Goal: Navigation & Orientation: Find specific page/section

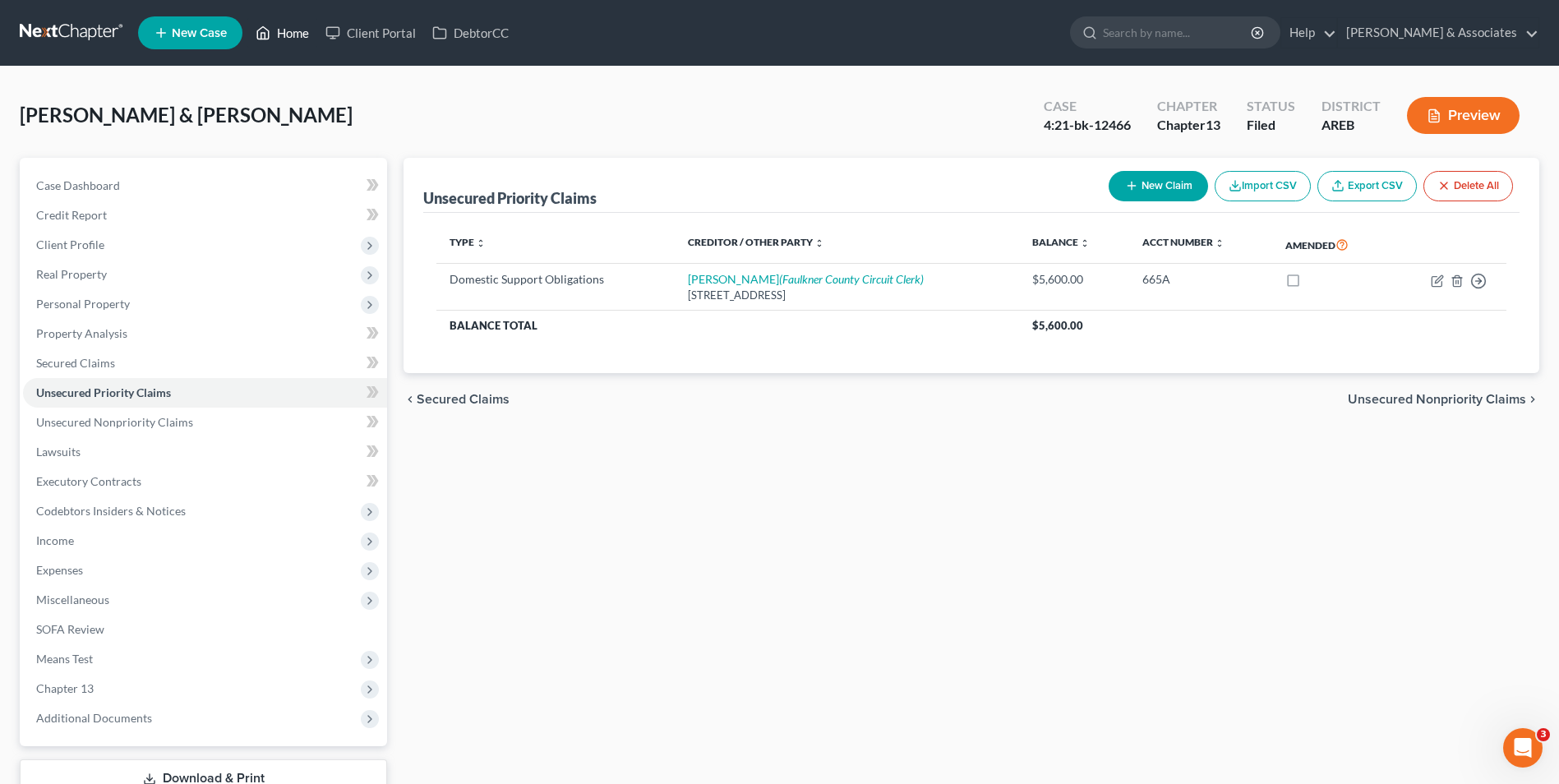
drag, startPoint x: 0, startPoint y: 0, endPoint x: 282, endPoint y: 27, distance: 283.3
click at [282, 27] on link "Home" at bounding box center [282, 33] width 70 height 30
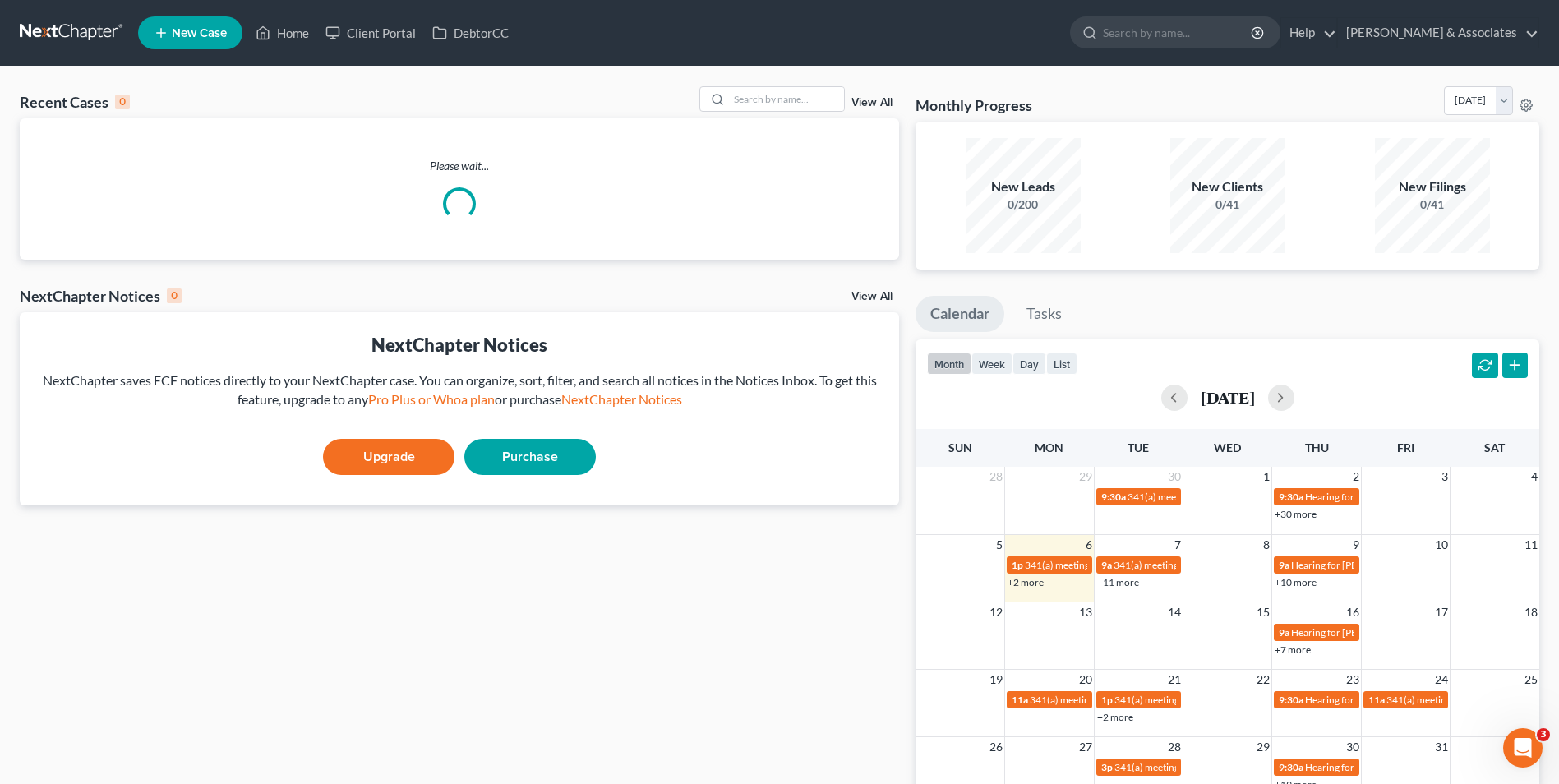
click at [1107, 583] on link "+11 more" at bounding box center [1117, 582] width 42 height 12
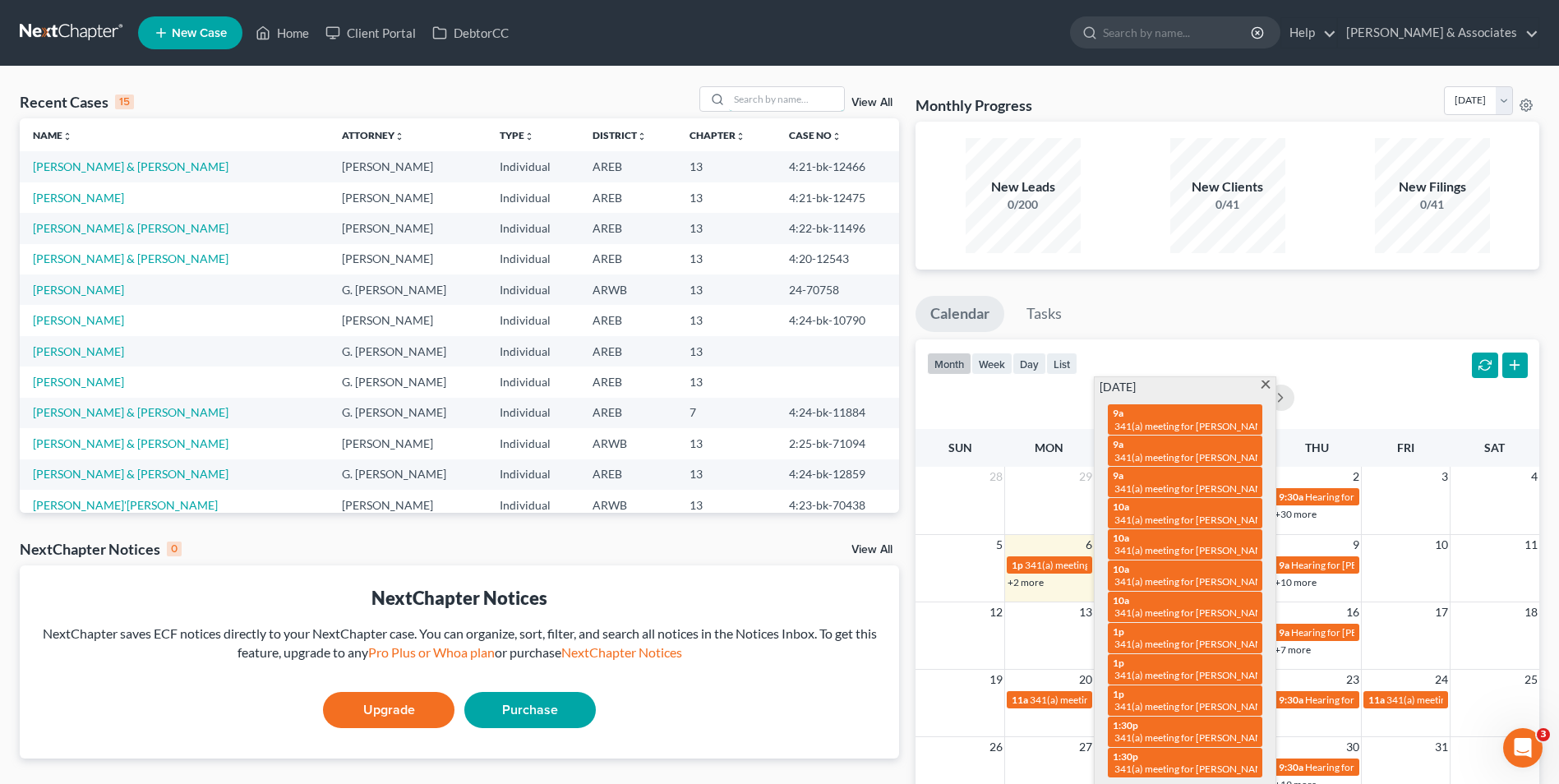
click at [736, 106] on input "search" at bounding box center [786, 99] width 115 height 24
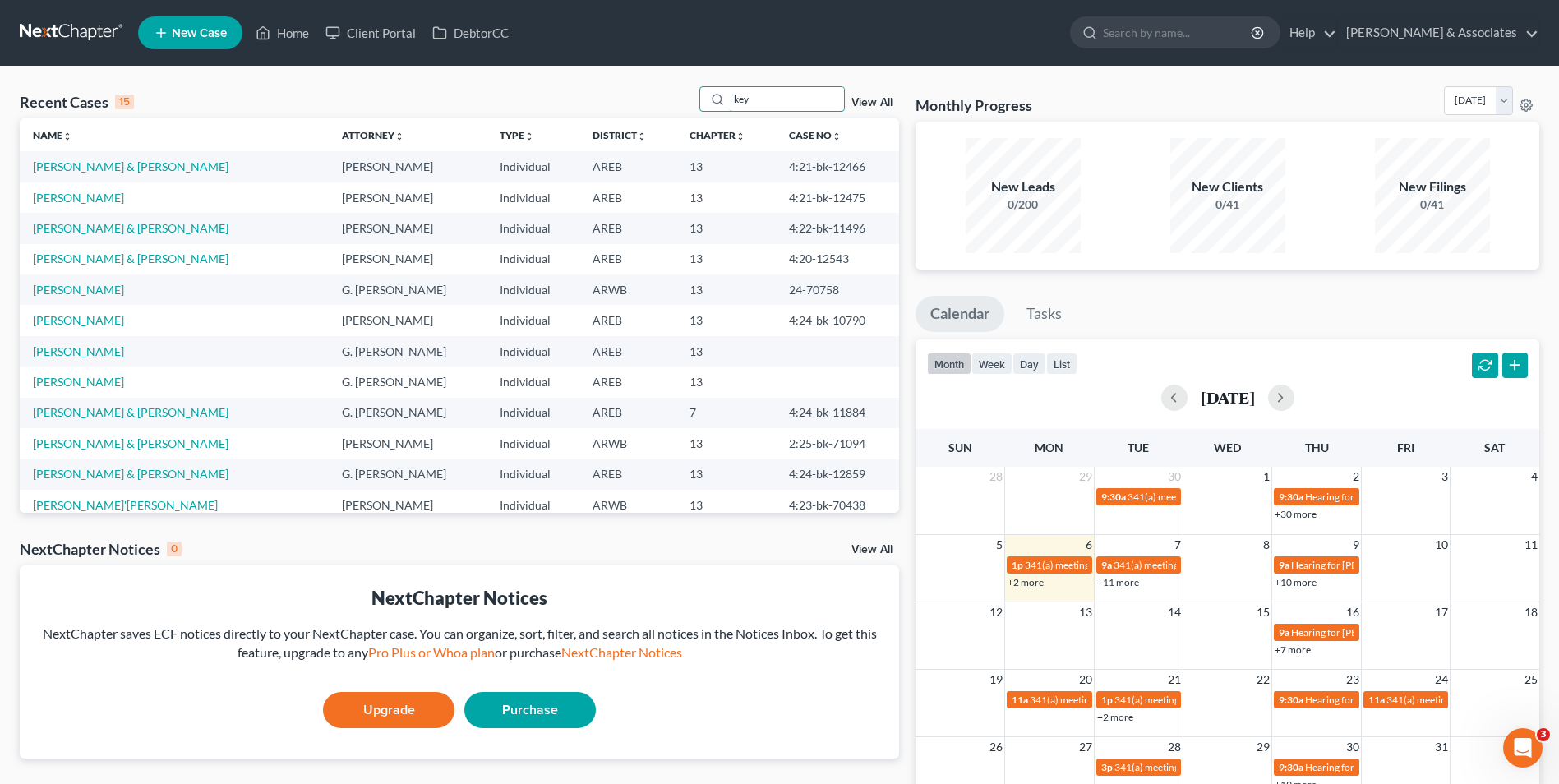
type input "key"
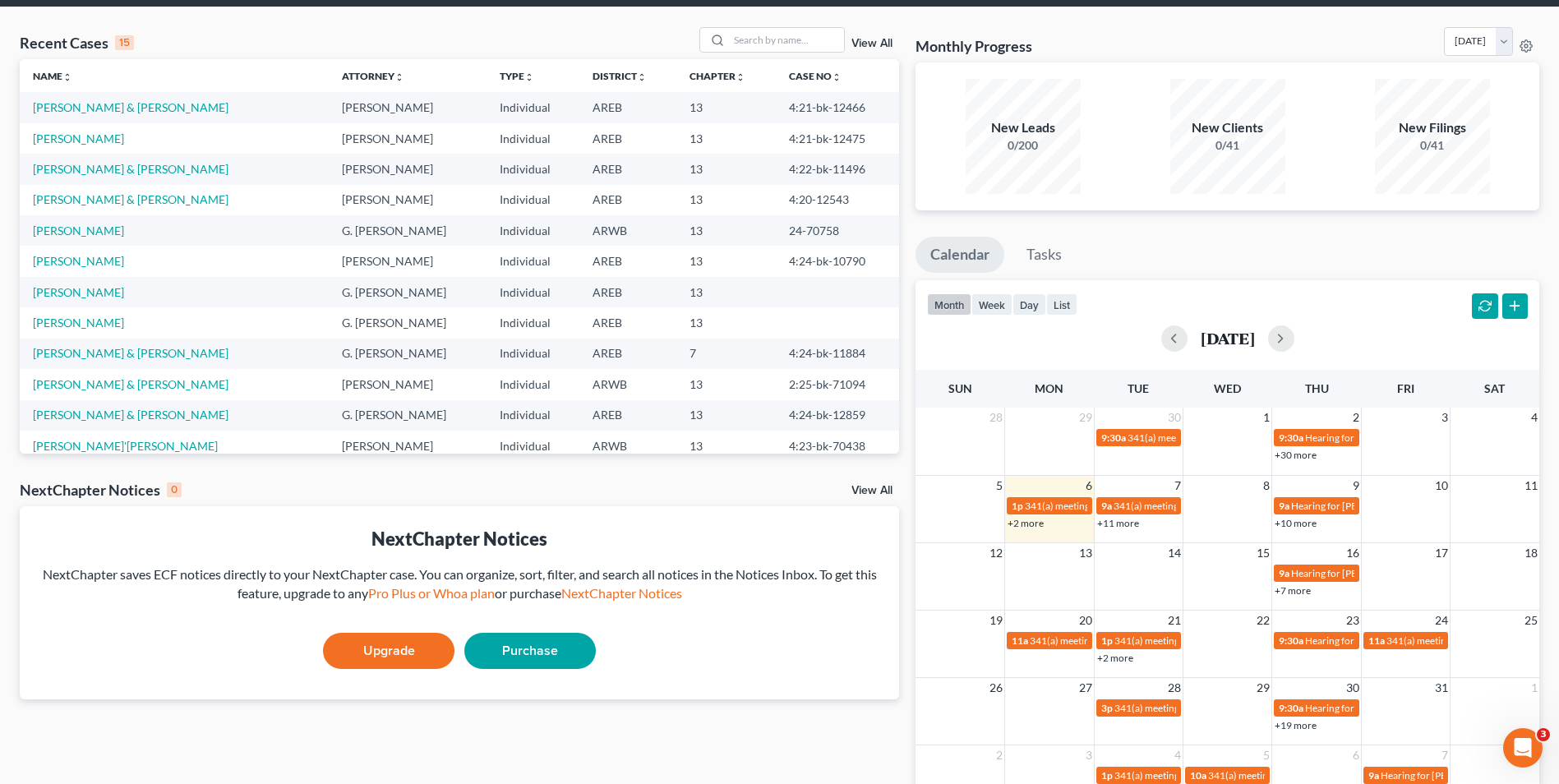
click at [1103, 526] on link "+11 more" at bounding box center [1117, 522] width 42 height 12
